Goal: Task Accomplishment & Management: Use online tool/utility

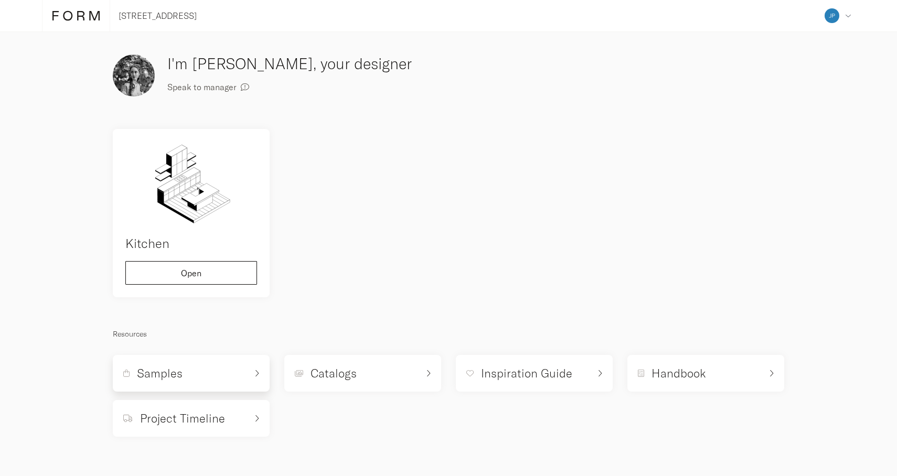
click at [259, 373] on icon at bounding box center [256, 373] width 5 height 7
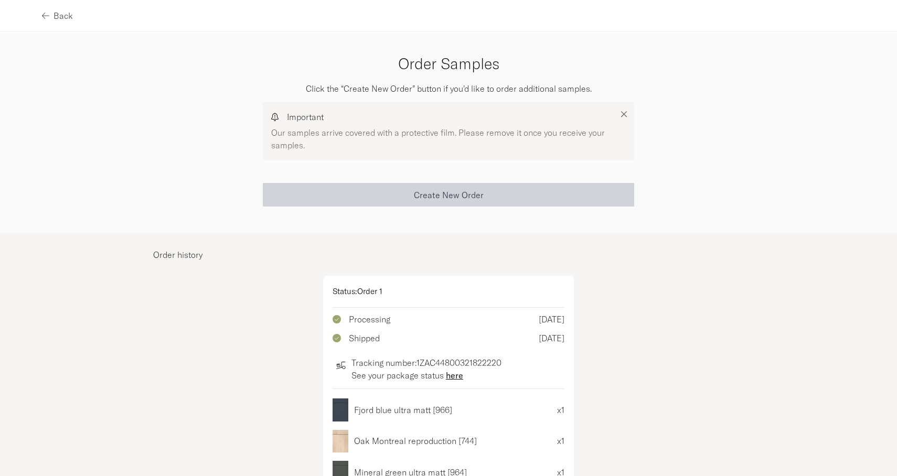
click at [423, 195] on span "Create New Order" at bounding box center [449, 195] width 70 height 8
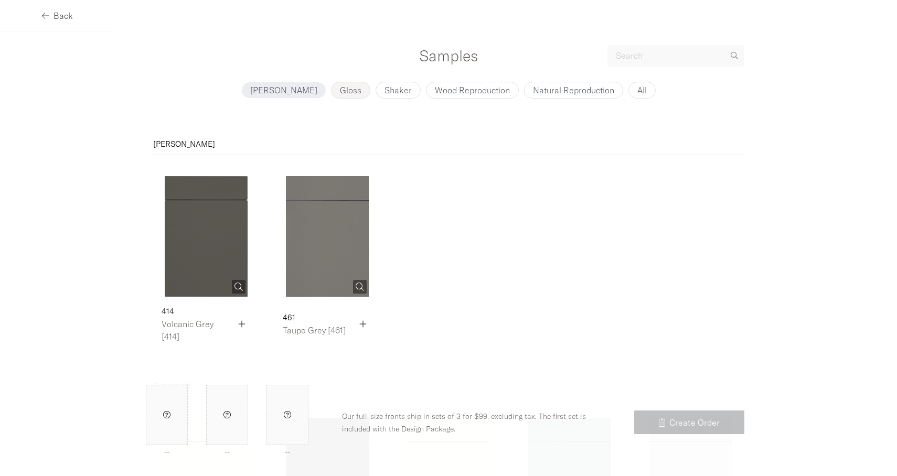
click at [340, 92] on p "Gloss" at bounding box center [350, 90] width 21 height 8
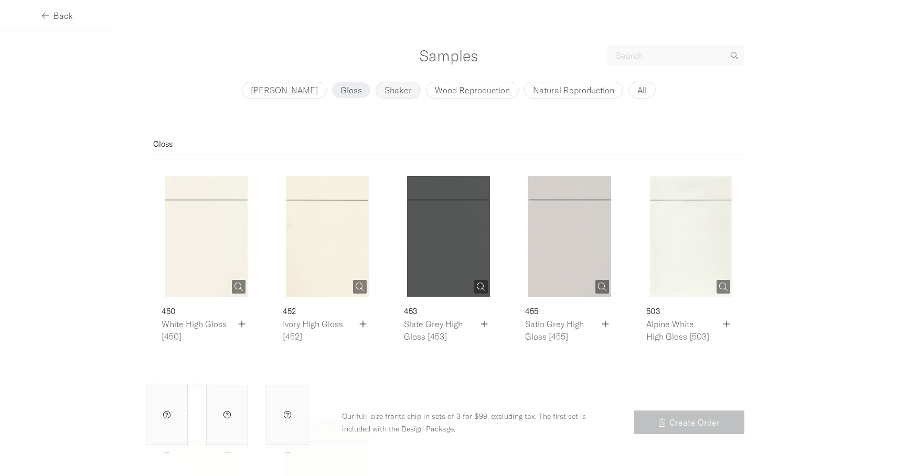
click at [384, 93] on p "Shaker" at bounding box center [397, 90] width 27 height 8
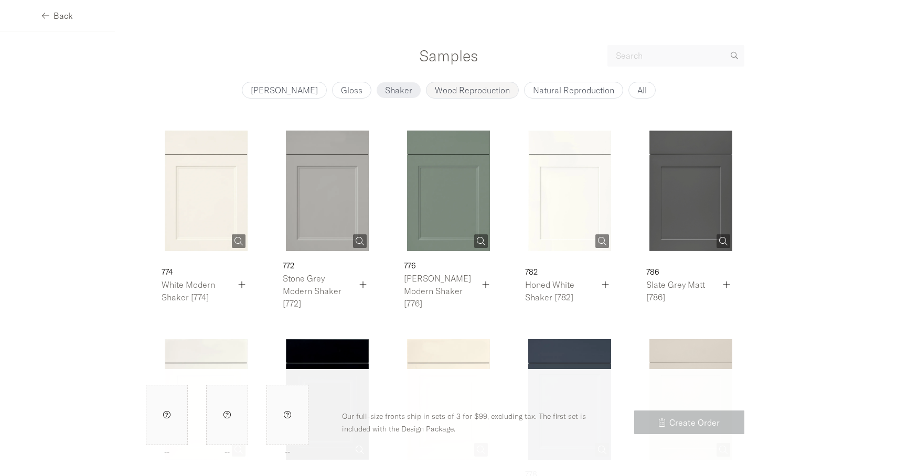
click at [443, 91] on p "Wood Reproduction" at bounding box center [472, 90] width 75 height 8
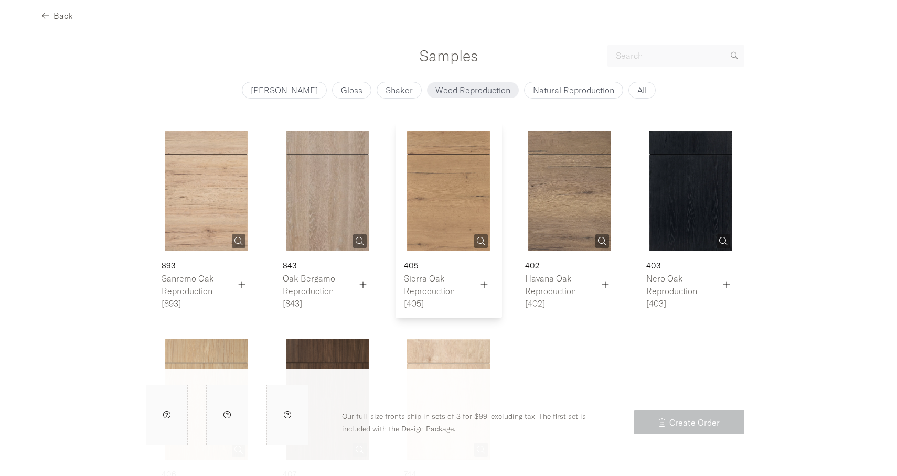
click at [448, 185] on img at bounding box center [448, 191] width 83 height 121
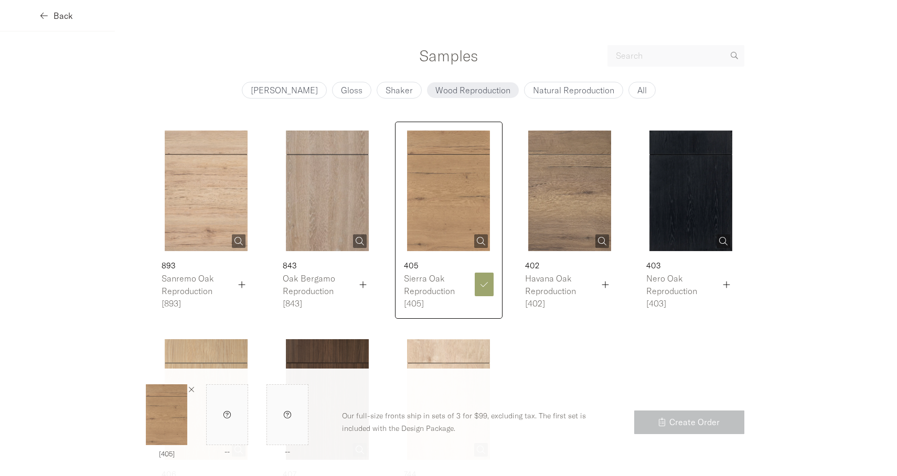
click at [57, 17] on span "Back" at bounding box center [62, 16] width 19 height 8
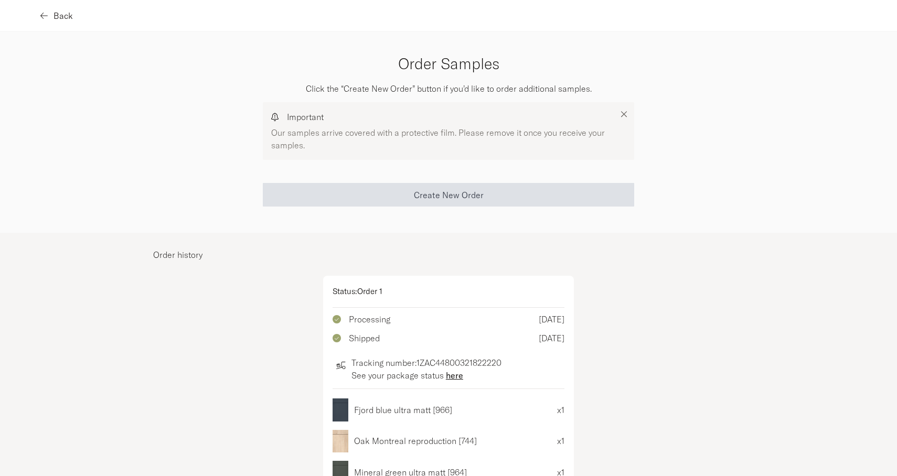
click at [59, 16] on span "Back" at bounding box center [62, 16] width 19 height 8
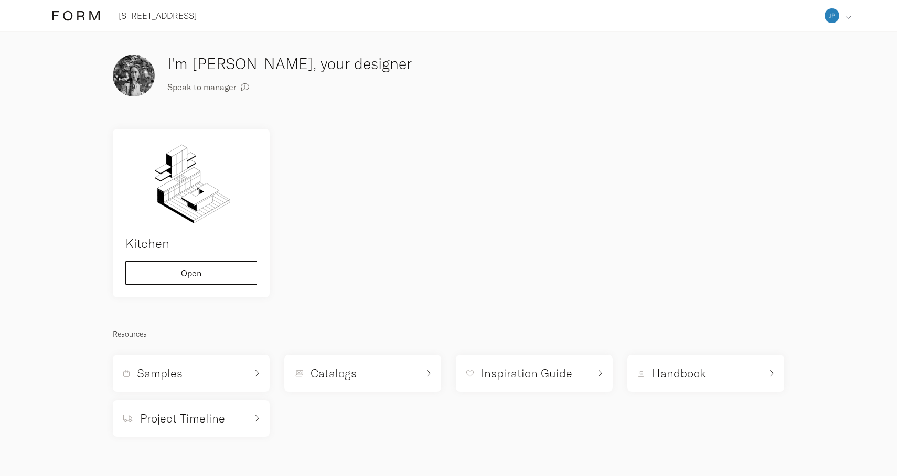
click at [848, 18] on icon at bounding box center [848, 17] width 6 height 6
click at [792, 154] on span "Log out" at bounding box center [784, 156] width 28 height 8
